Goal: Task Accomplishment & Management: Complete application form

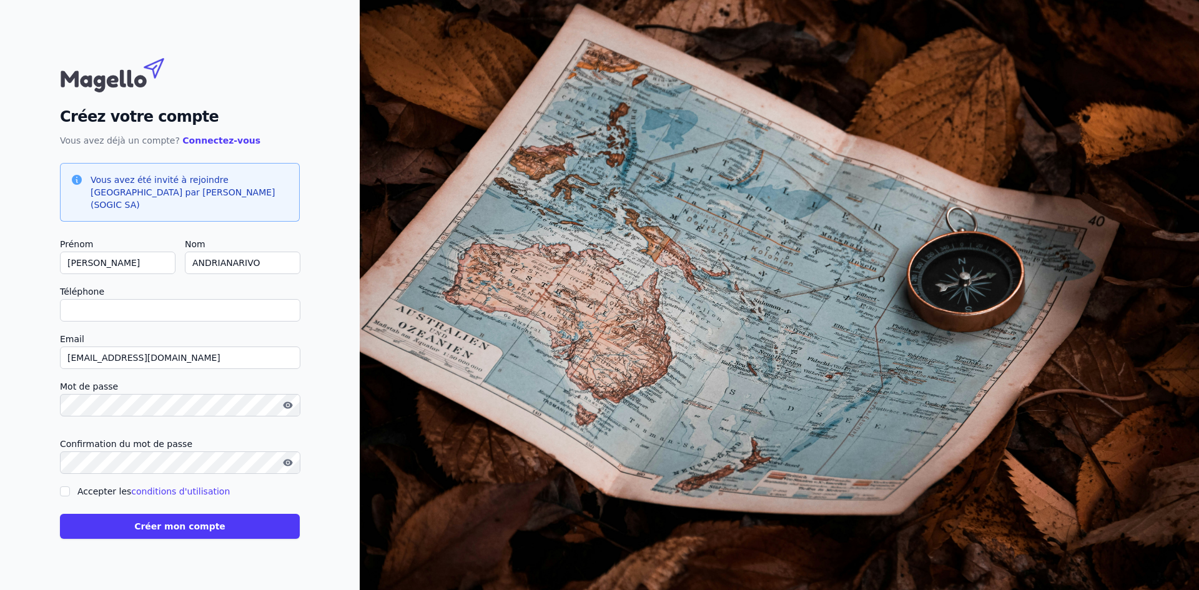
drag, startPoint x: 124, startPoint y: 305, endPoint x: 135, endPoint y: 305, distance: 11.3
click at [124, 305] on input "Téléphone" at bounding box center [180, 310] width 240 height 22
type input "0492979400"
click at [284, 458] on icon "button" at bounding box center [288, 463] width 10 height 10
click at [67, 486] on input "Accepter les conditions d'utilisation" at bounding box center [65, 491] width 10 height 10
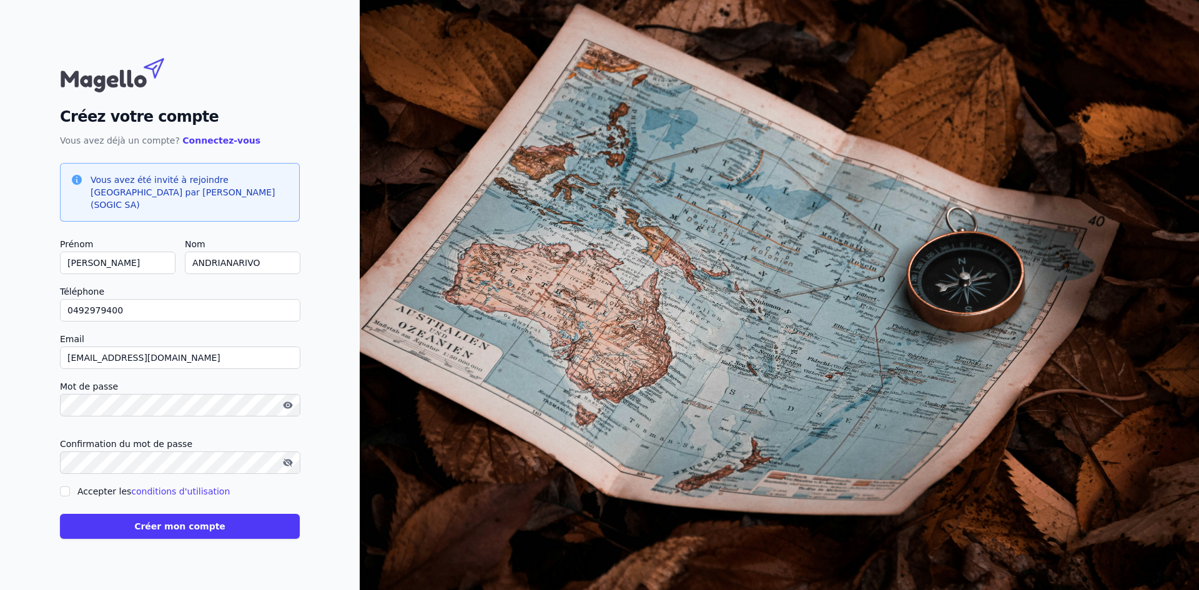
checkbox input "true"
click at [282, 400] on button "button" at bounding box center [288, 405] width 20 height 15
click at [255, 524] on button "Créer mon compte" at bounding box center [180, 526] width 240 height 25
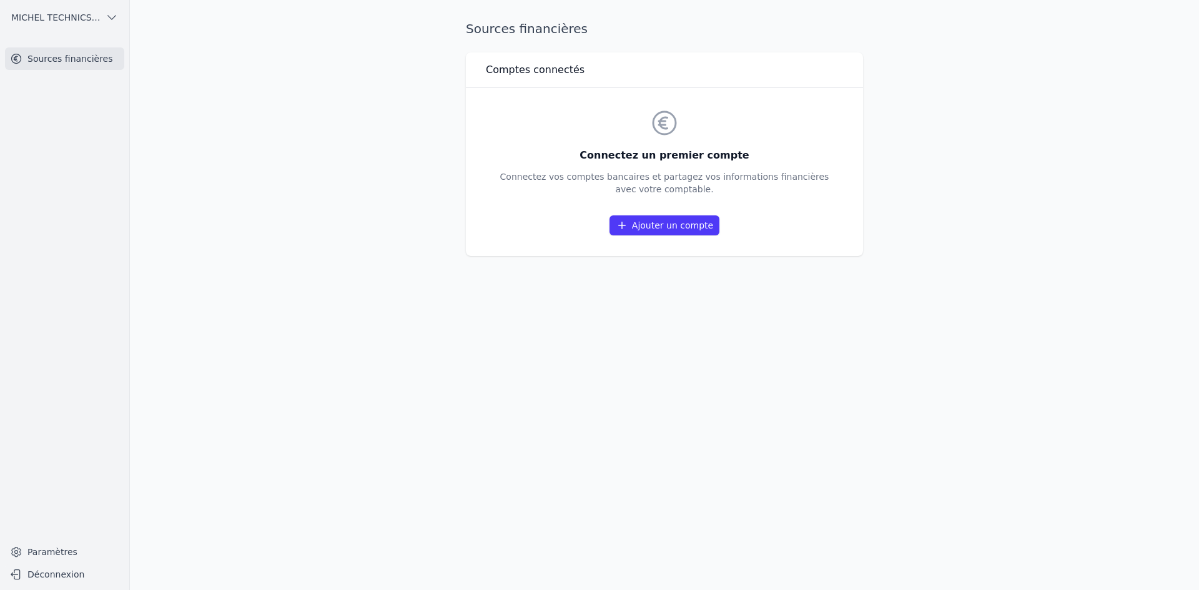
click at [661, 224] on link "Ajouter un compte" at bounding box center [664, 225] width 110 height 20
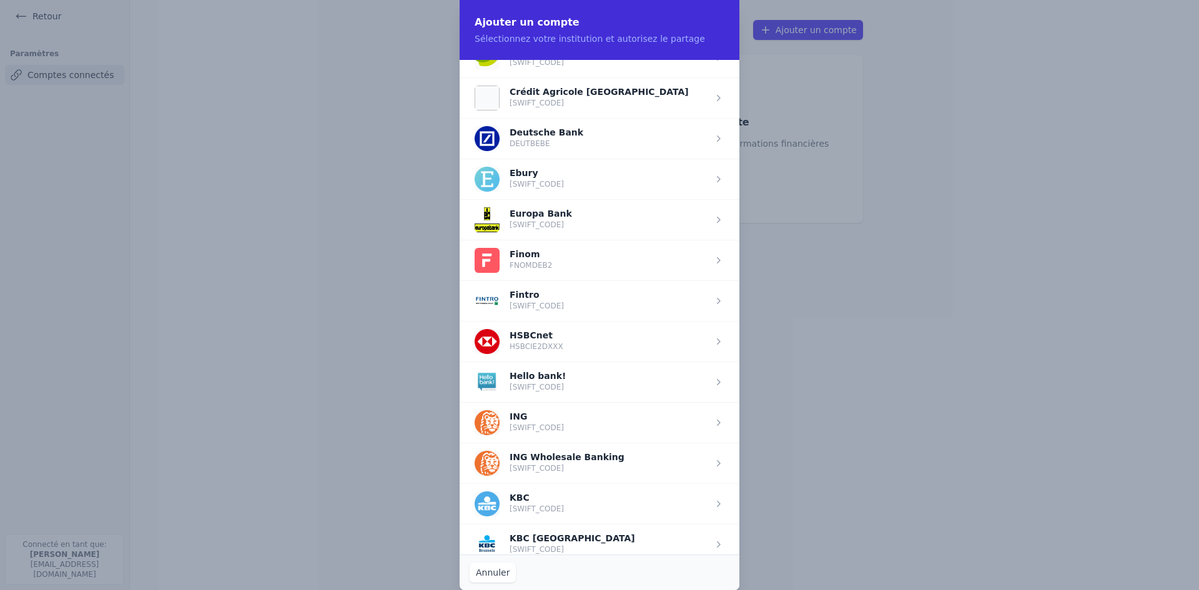
scroll to position [749, 0]
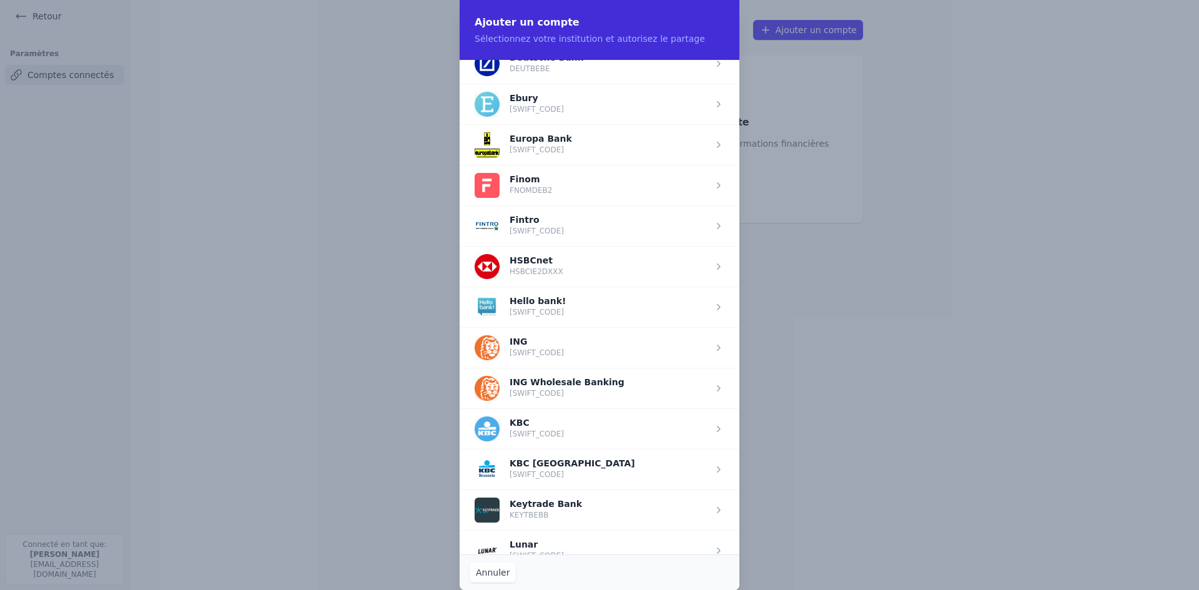
click at [627, 350] on span "button" at bounding box center [600, 347] width 280 height 41
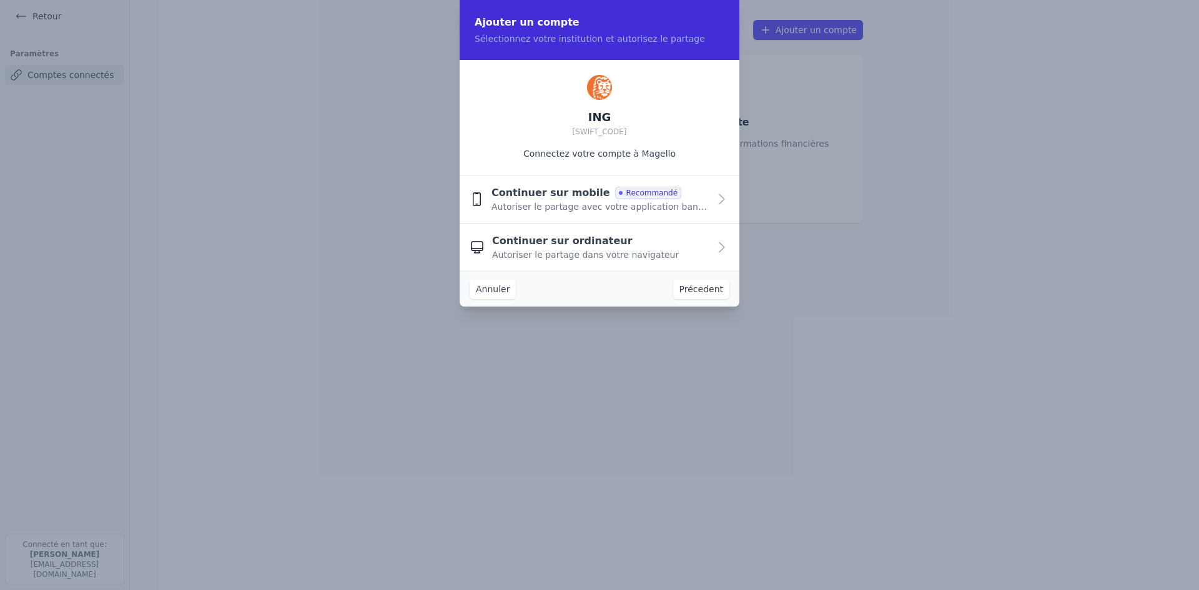
scroll to position [0, 0]
click at [687, 250] on div "Continuer sur ordinateur Autoriser le partage dans votre navigateur" at bounding box center [600, 247] width 217 height 27
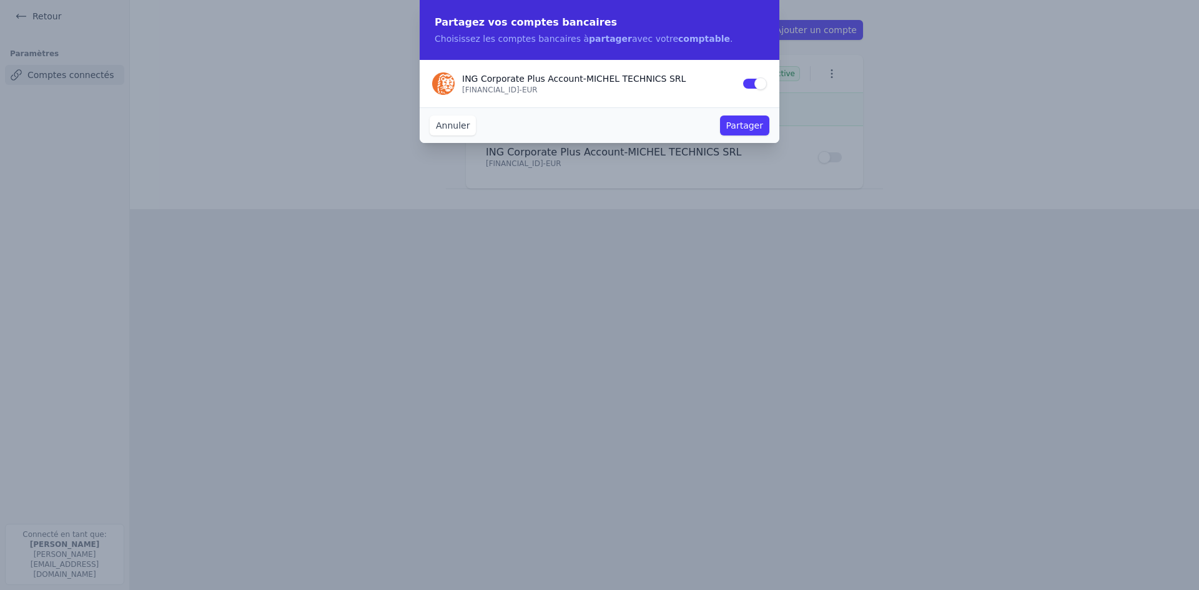
click at [744, 124] on button "Partager" at bounding box center [744, 126] width 49 height 20
